Goal: Find specific page/section: Find specific page/section

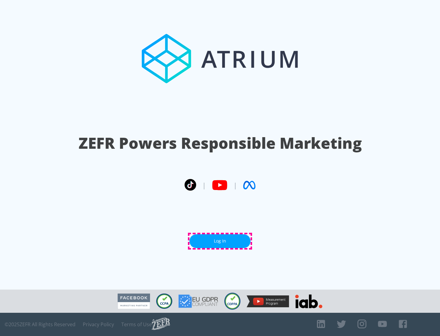
click at [220, 241] on link "Log In" at bounding box center [220, 242] width 61 height 14
